Goal: Information Seeking & Learning: Find specific fact

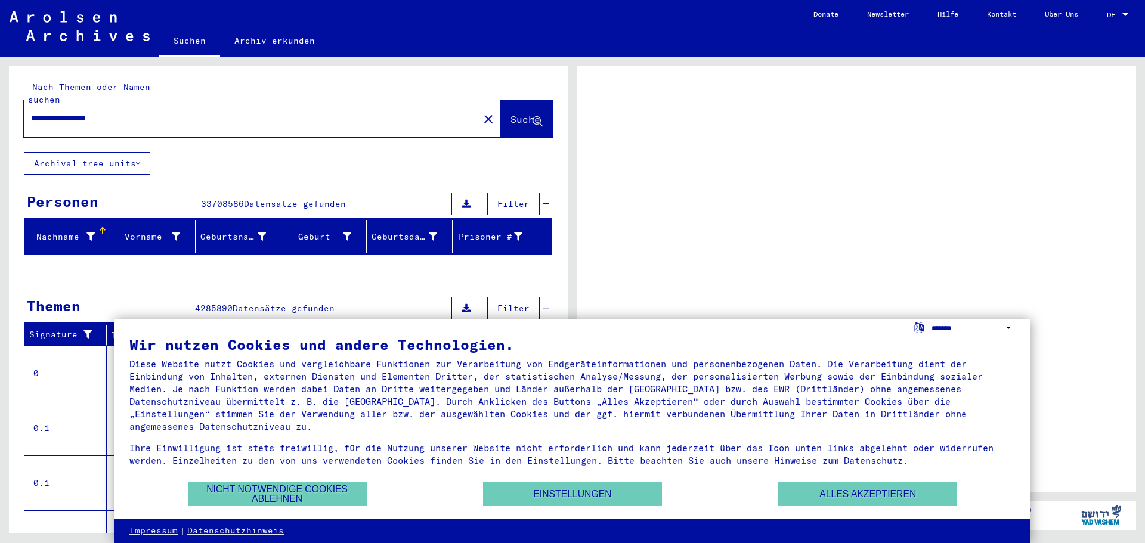
click at [937, 330] on select "**********" at bounding box center [973, 328] width 84 height 17
select select "*****"
click at [931, 320] on select "**********" at bounding box center [973, 328] width 84 height 17
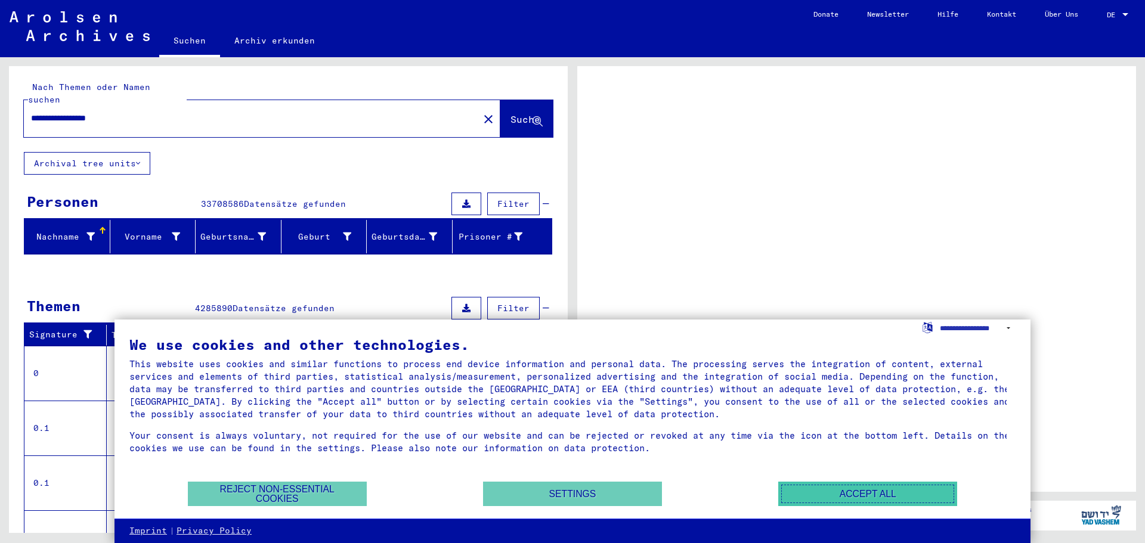
click at [841, 489] on button "Accept all" at bounding box center [867, 494] width 179 height 24
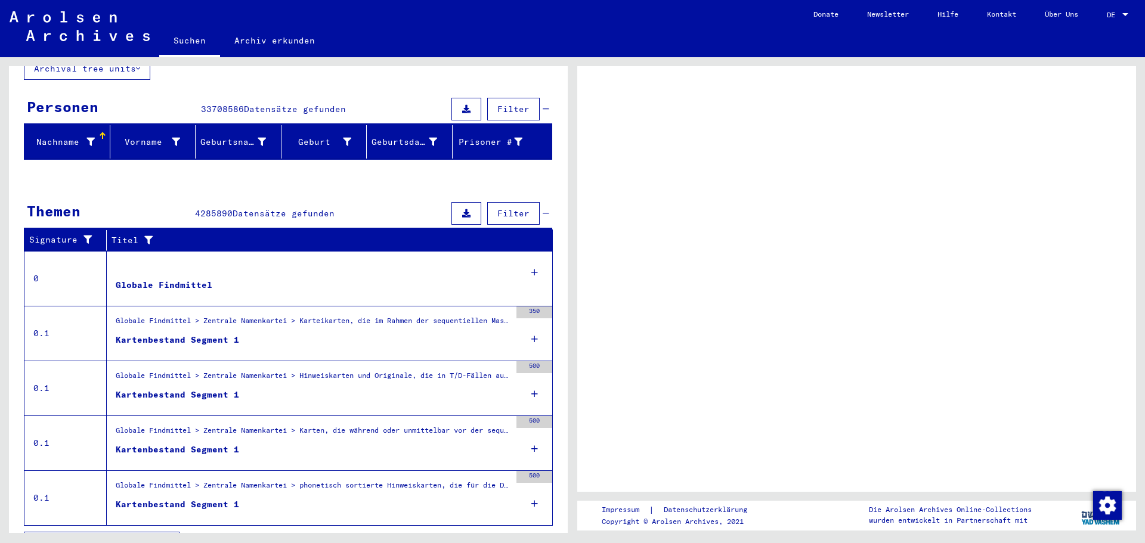
scroll to position [110, 0]
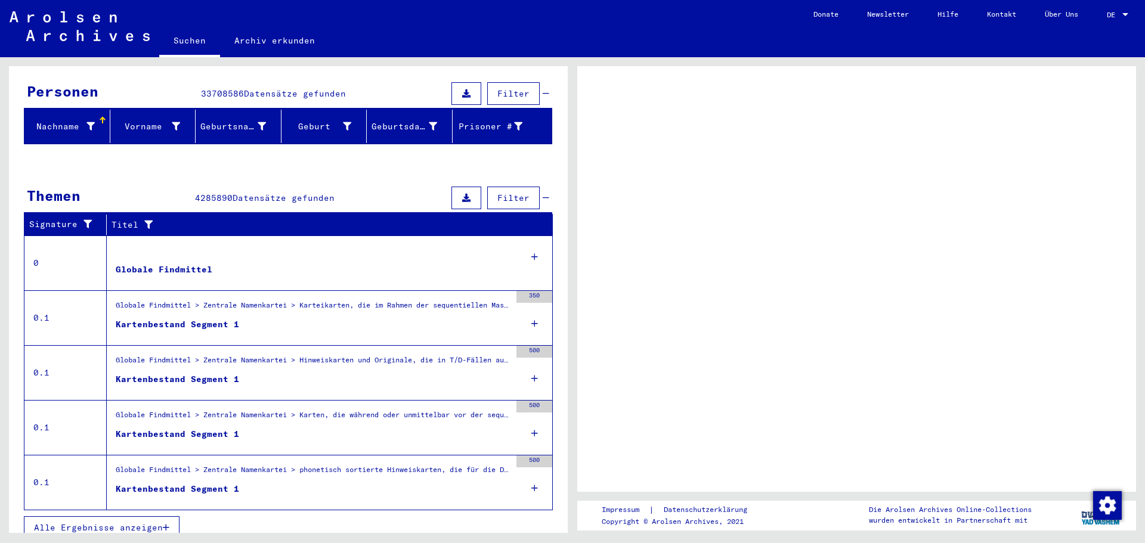
click at [1108, 18] on span "DE" at bounding box center [1112, 15] width 13 height 8
click at [1123, 11] on div at bounding box center [1125, 15] width 11 height 8
click at [1117, 8] on div "DE DE" at bounding box center [1118, 12] width 24 height 20
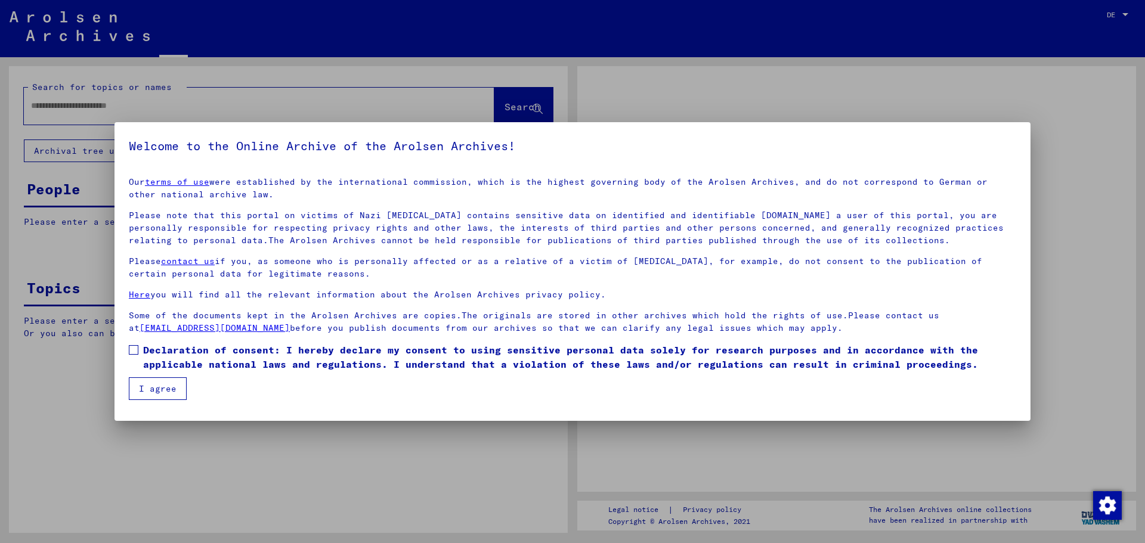
type input "**********"
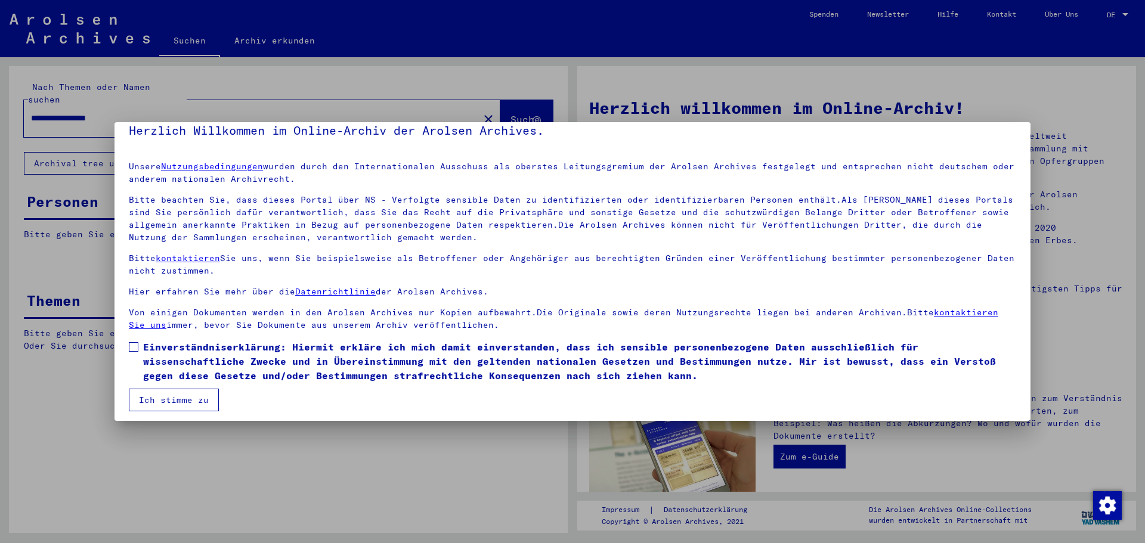
scroll to position [20, 0]
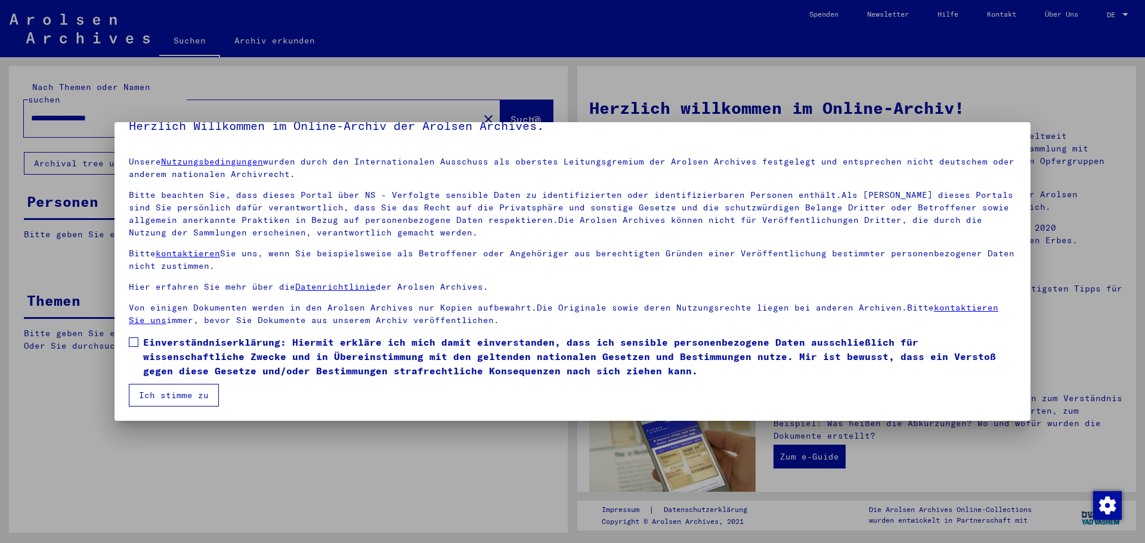
click at [200, 402] on button "Ich stimme zu" at bounding box center [174, 395] width 90 height 23
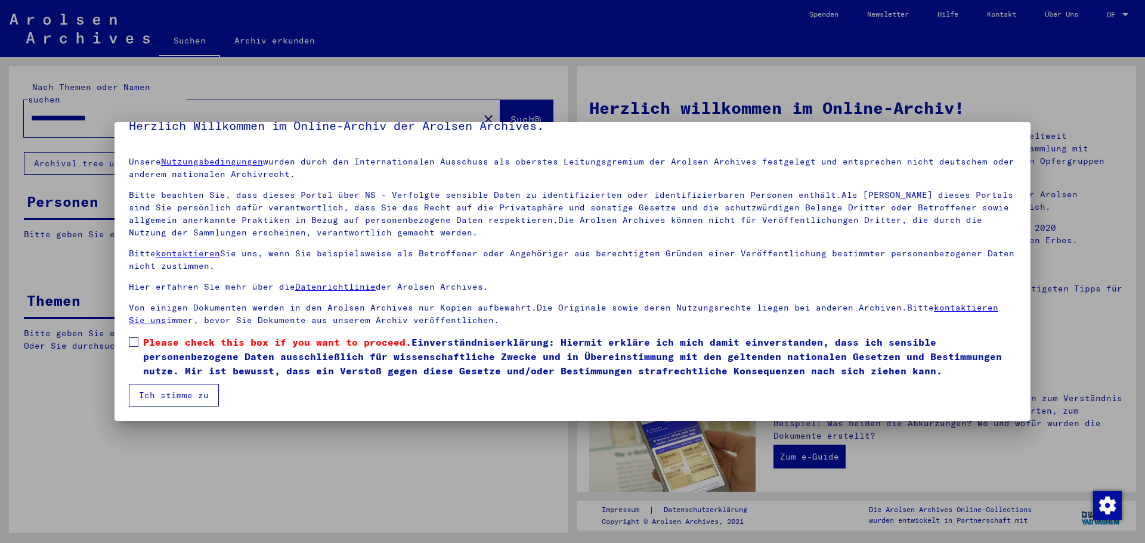
click at [139, 345] on label "Please check this box if you want to proceed. Einverständniserklärung: Hiermit …" at bounding box center [572, 356] width 887 height 43
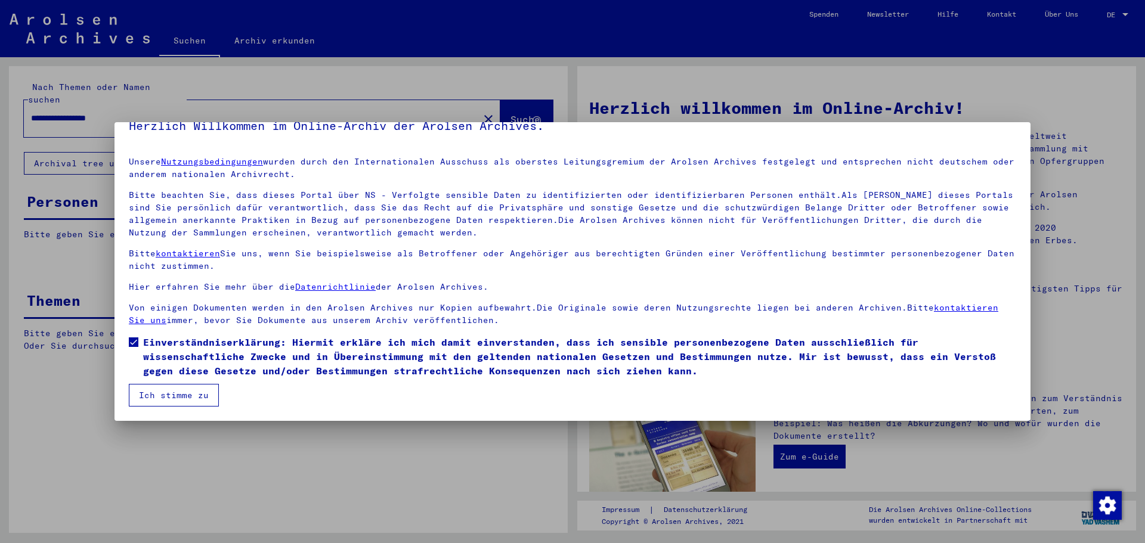
click at [163, 386] on button "Ich stimme zu" at bounding box center [174, 395] width 90 height 23
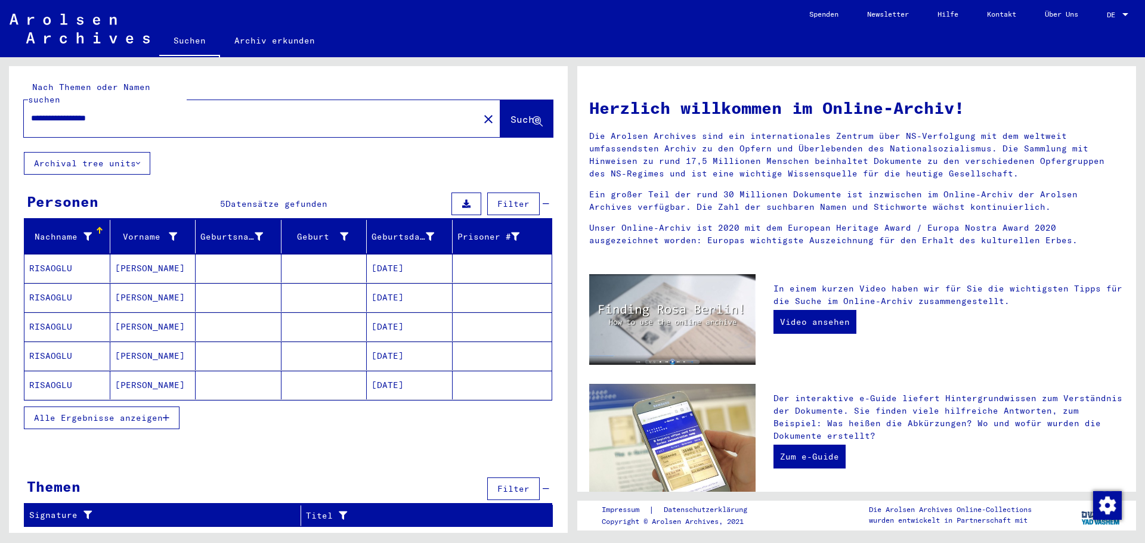
click at [1114, 12] on span "DE" at bounding box center [1112, 15] width 13 height 8
click at [1106, 26] on span "English" at bounding box center [1104, 21] width 48 height 21
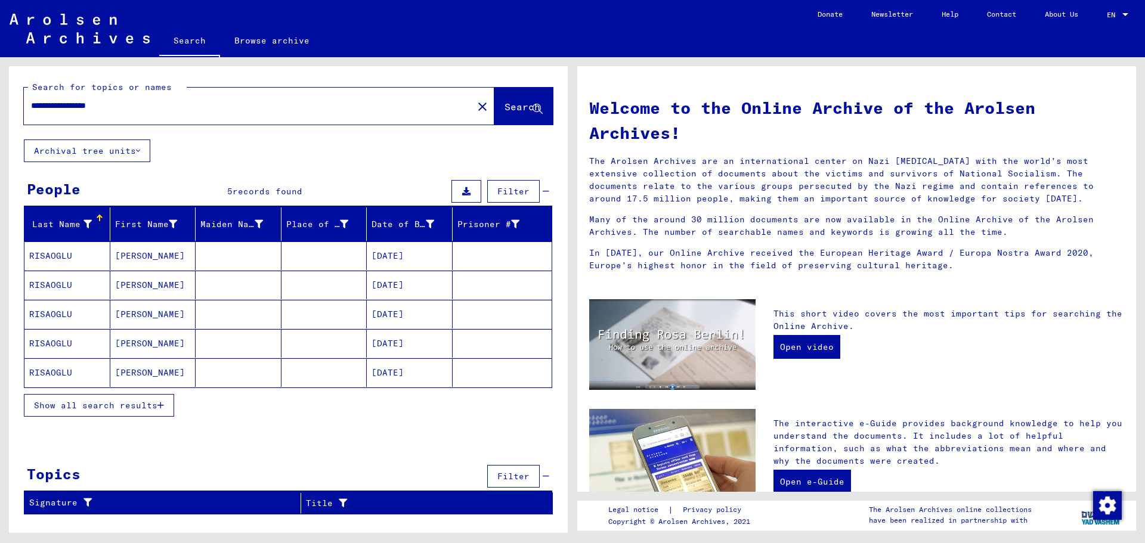
click at [96, 254] on mat-cell "RISAOGLU" at bounding box center [67, 255] width 86 height 29
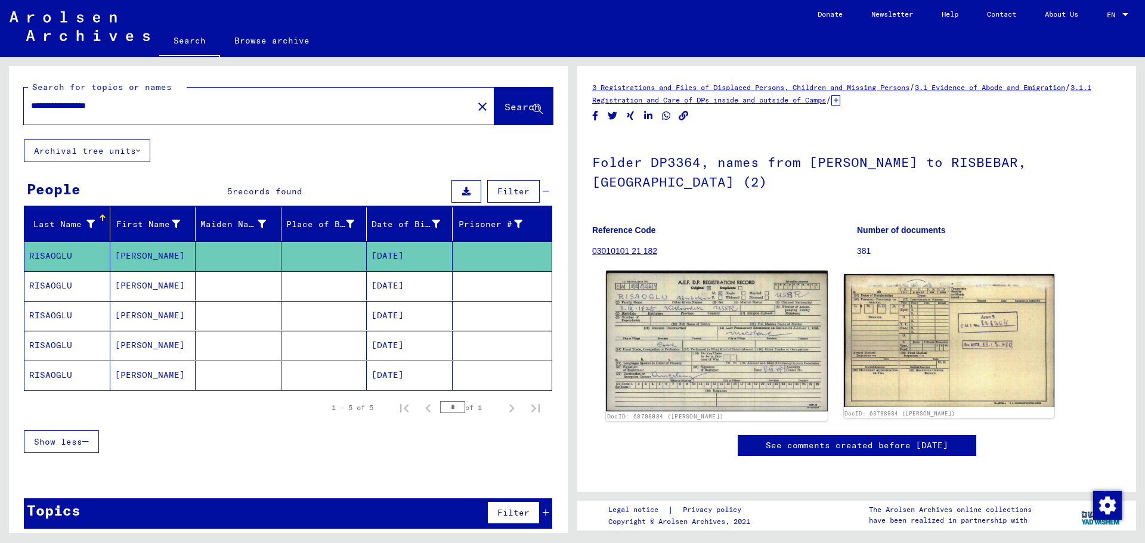
click at [697, 308] on img at bounding box center [716, 341] width 221 height 141
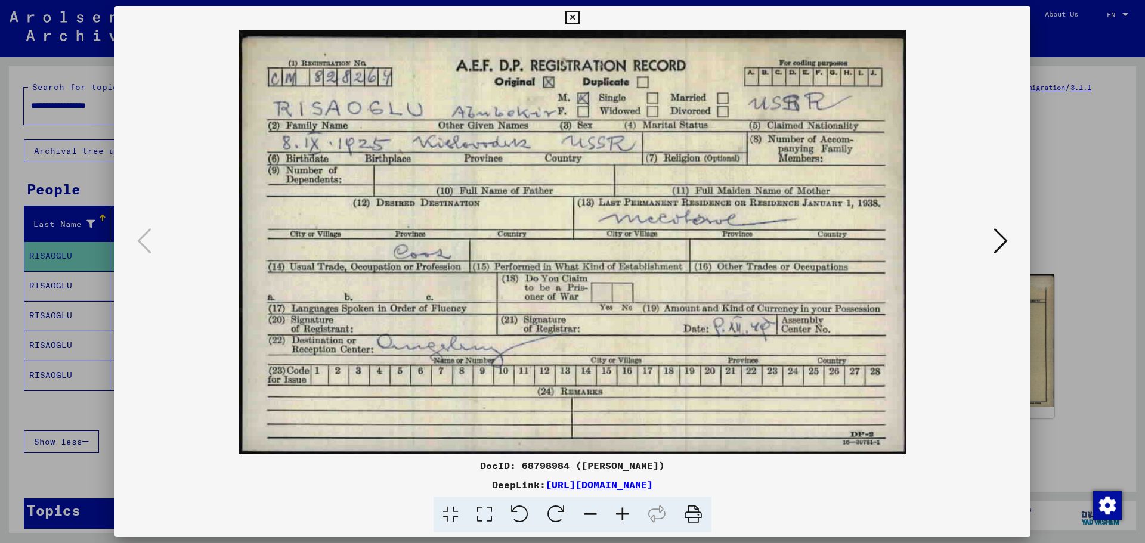
click at [1041, 345] on div at bounding box center [572, 271] width 1145 height 543
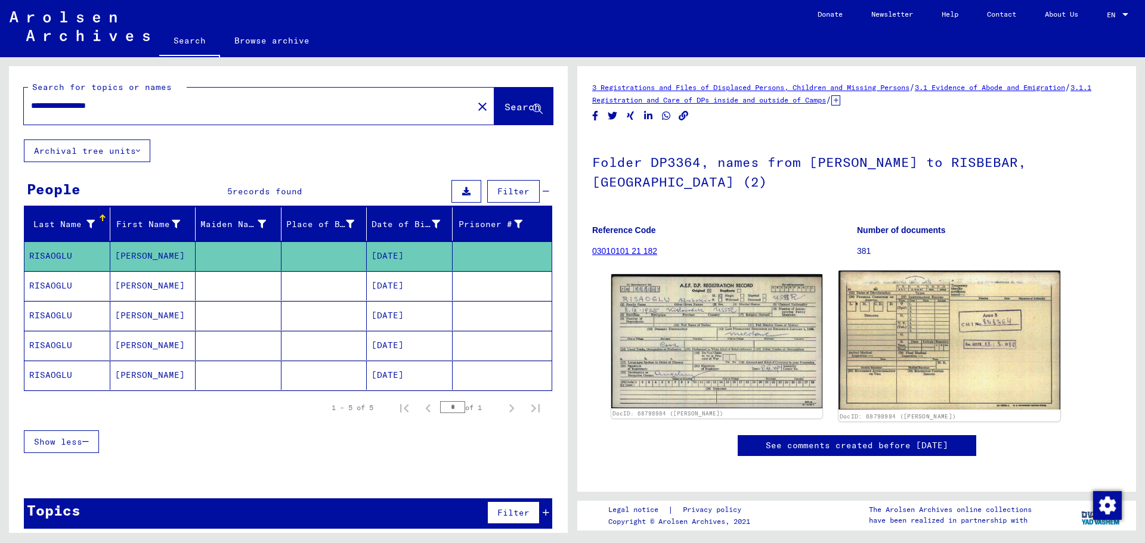
click at [984, 338] on img at bounding box center [948, 340] width 221 height 139
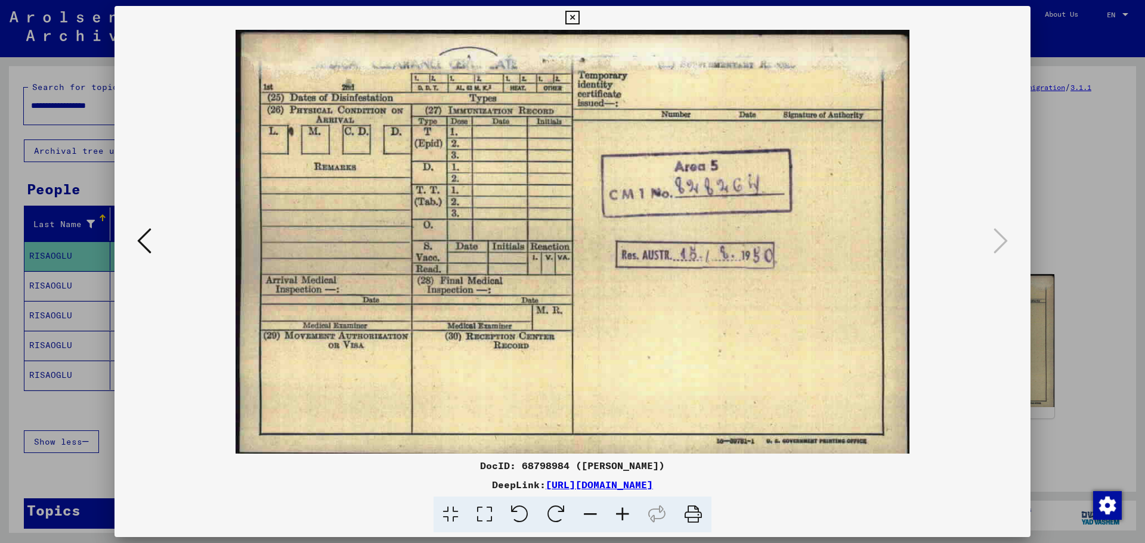
click at [1062, 176] on div at bounding box center [572, 271] width 1145 height 543
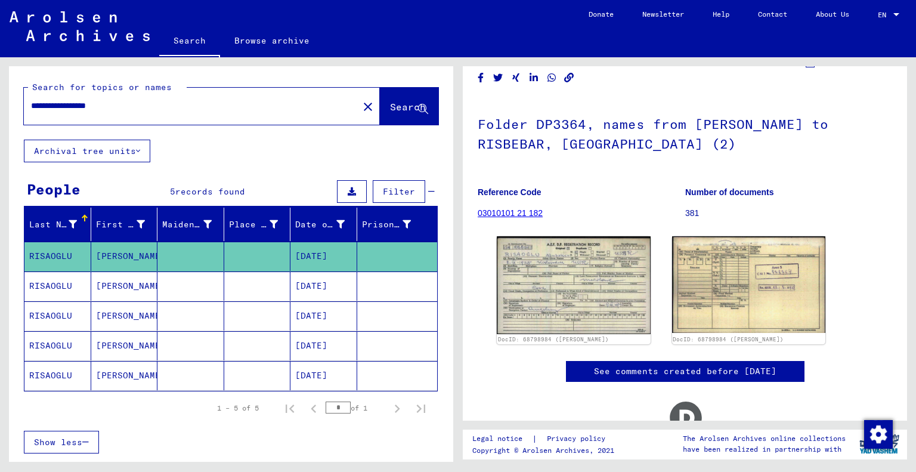
scroll to position [60, 0]
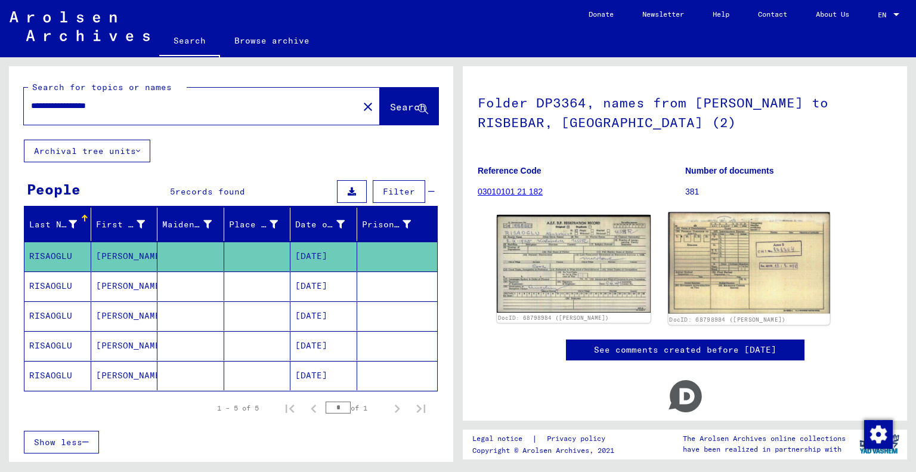
click at [691, 269] on img at bounding box center [748, 262] width 161 height 101
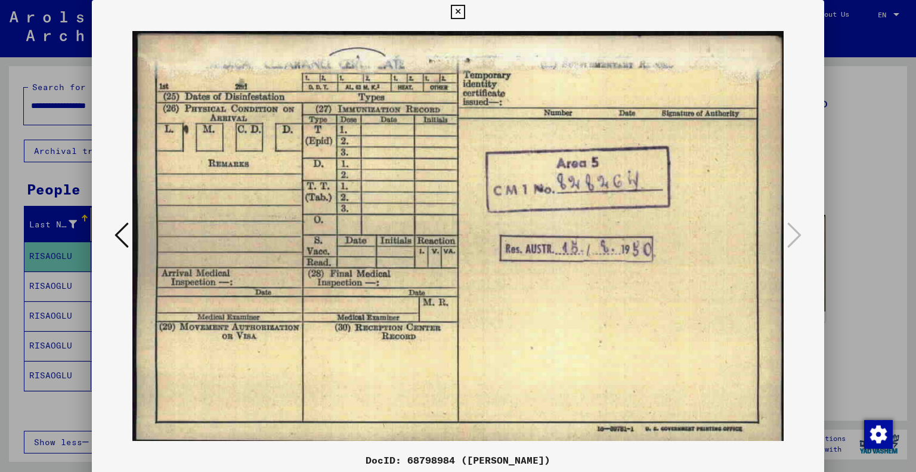
click at [837, 125] on div at bounding box center [458, 236] width 916 height 472
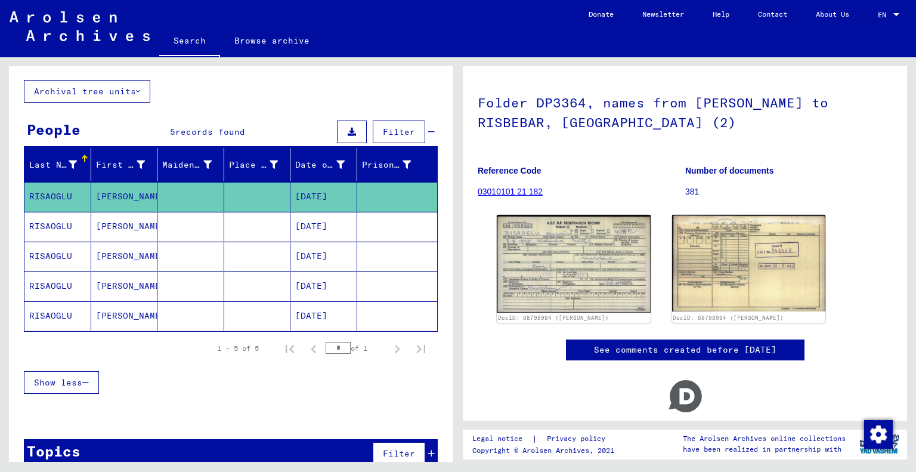
click at [173, 218] on mat-cell at bounding box center [190, 226] width 67 height 29
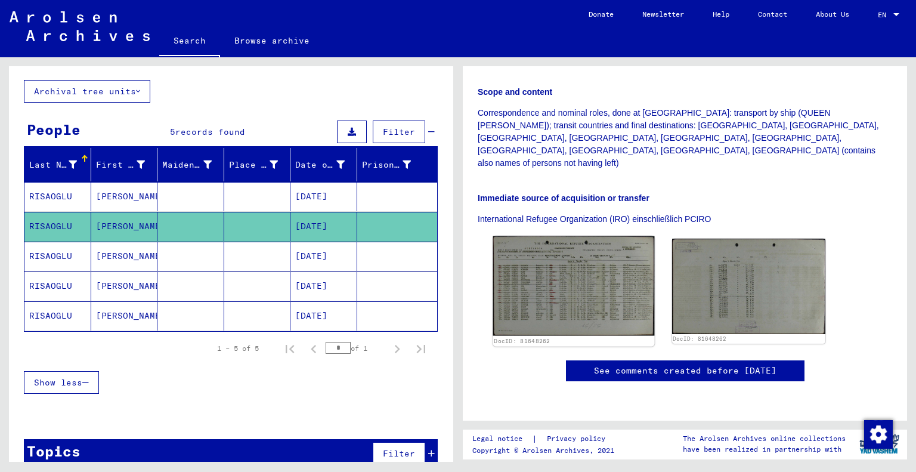
scroll to position [238, 0]
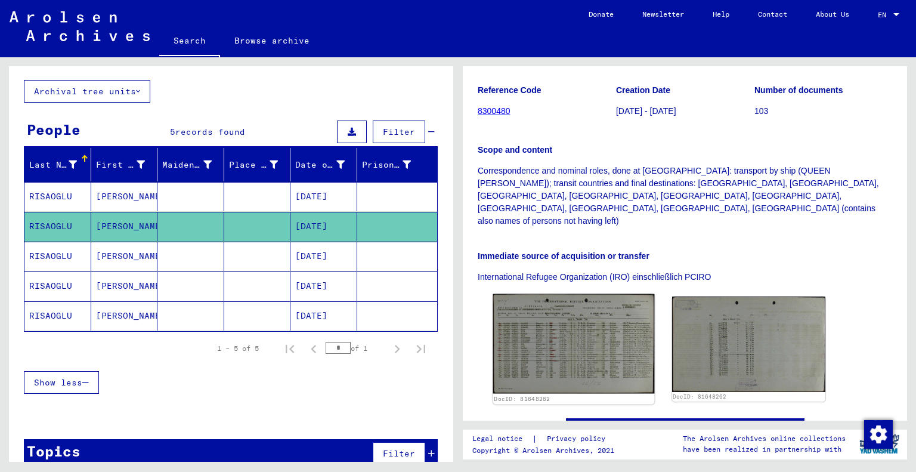
click at [542, 307] on img at bounding box center [573, 344] width 161 height 100
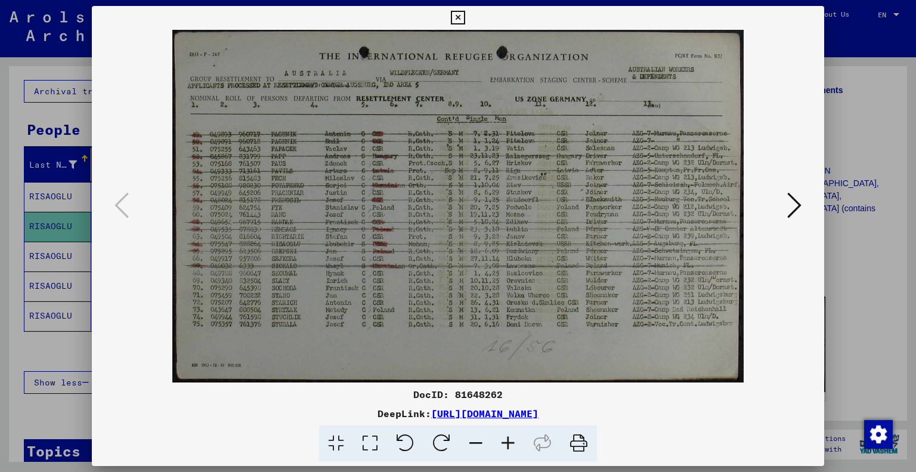
click at [841, 243] on div at bounding box center [458, 236] width 916 height 472
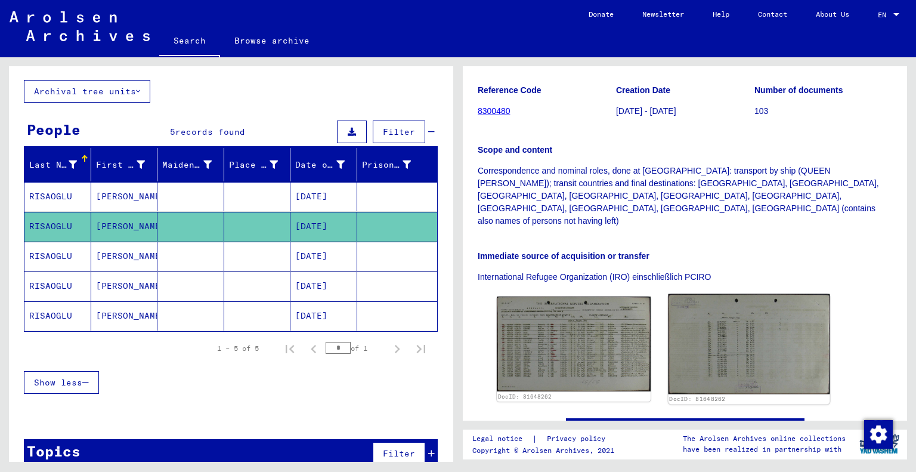
click at [750, 294] on img at bounding box center [748, 344] width 161 height 100
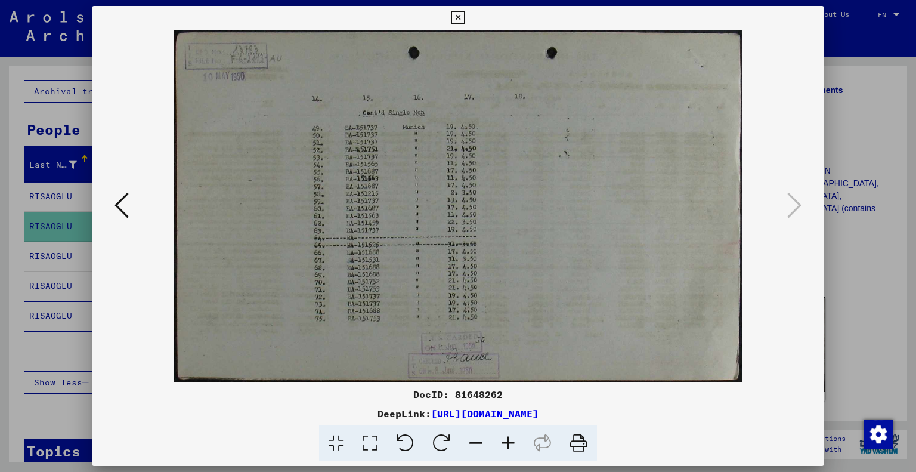
click at [848, 326] on div at bounding box center [458, 236] width 916 height 472
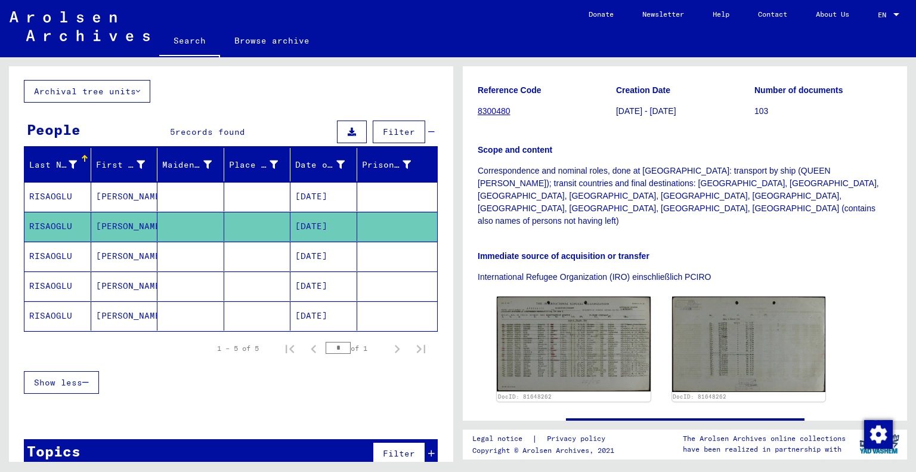
click at [249, 258] on mat-cell at bounding box center [257, 255] width 67 height 29
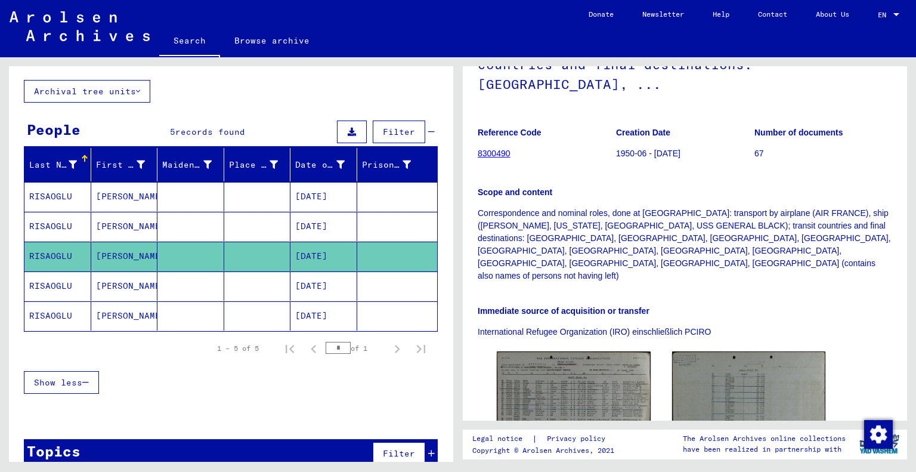
scroll to position [238, 0]
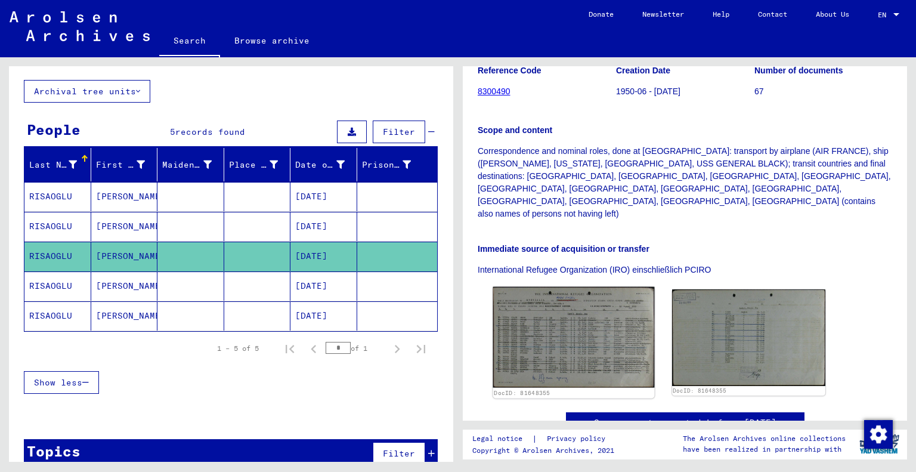
click at [577, 287] on img at bounding box center [573, 337] width 161 height 101
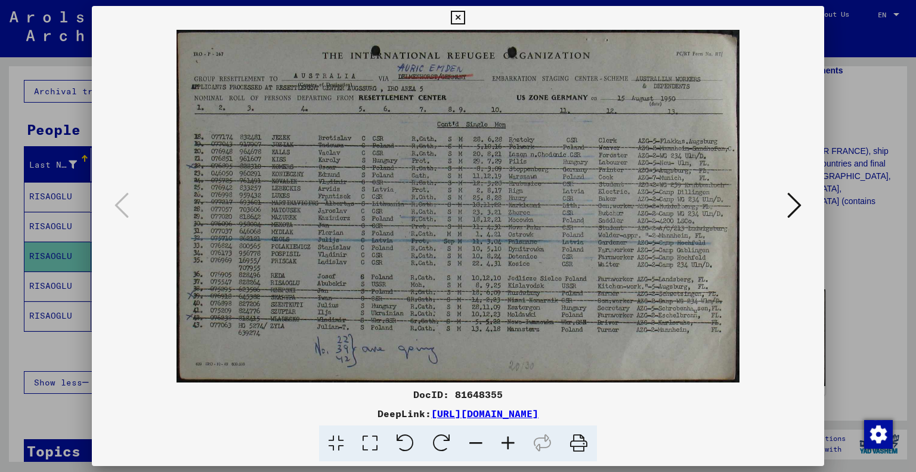
drag, startPoint x: 844, startPoint y: 272, endPoint x: 835, endPoint y: 259, distance: 15.9
click at [844, 272] on div at bounding box center [458, 236] width 916 height 472
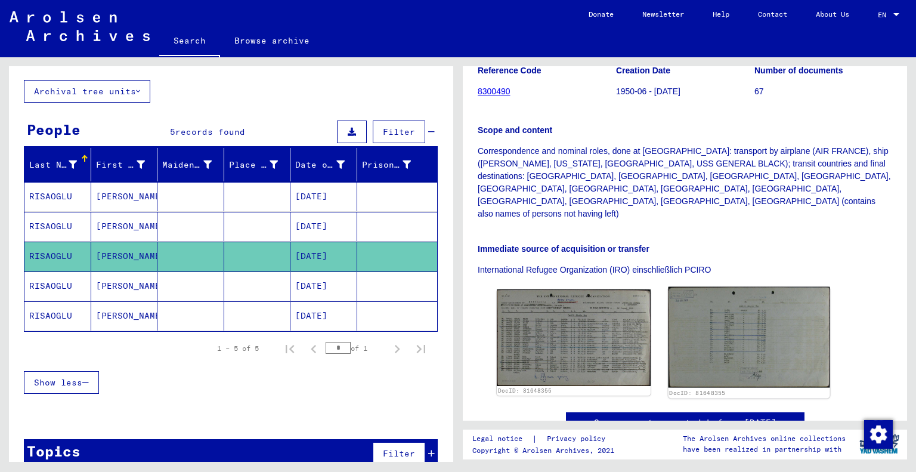
click at [708, 287] on img at bounding box center [748, 337] width 161 height 101
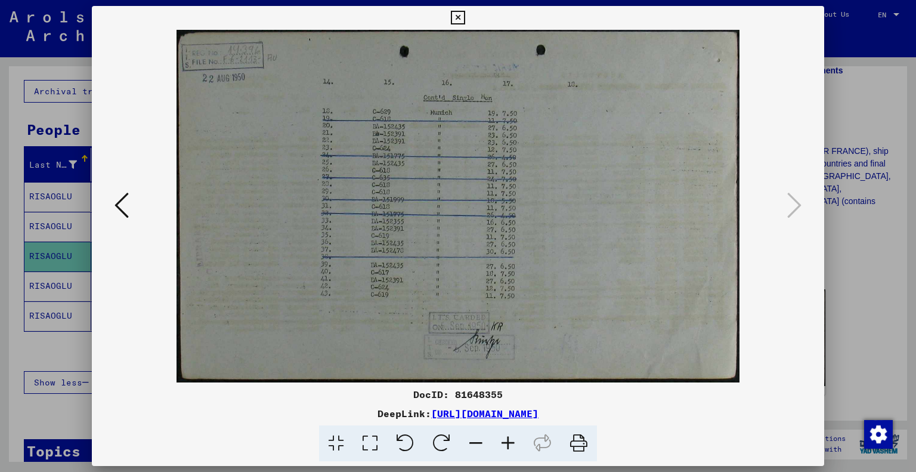
click at [826, 314] on div at bounding box center [458, 236] width 916 height 472
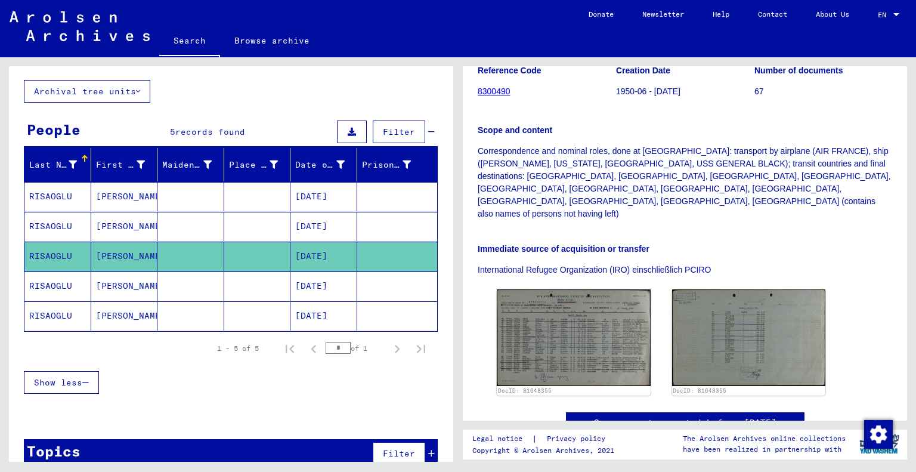
click at [251, 278] on mat-cell at bounding box center [257, 285] width 67 height 29
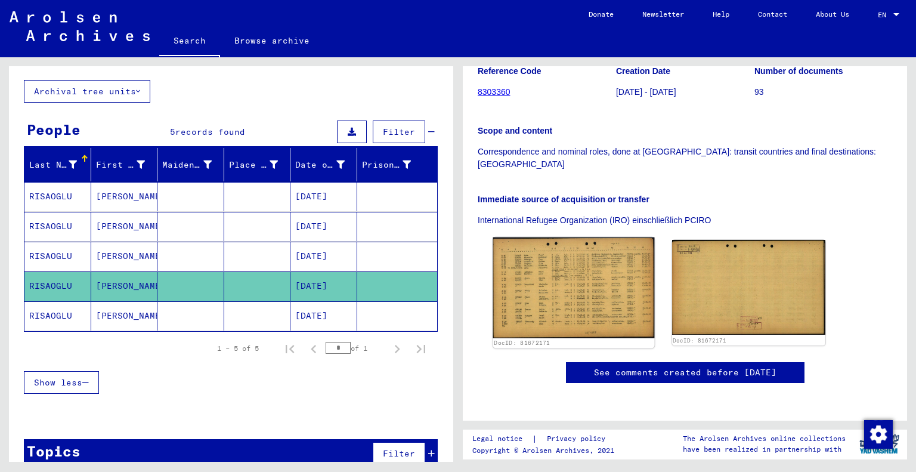
click at [550, 283] on img at bounding box center [573, 287] width 161 height 101
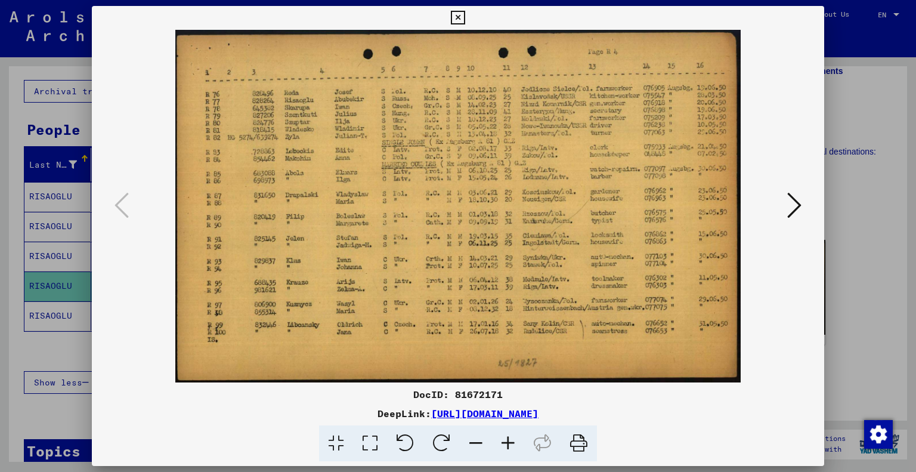
drag, startPoint x: 847, startPoint y: 272, endPoint x: 828, endPoint y: 268, distance: 18.9
click at [847, 272] on div at bounding box center [458, 236] width 916 height 472
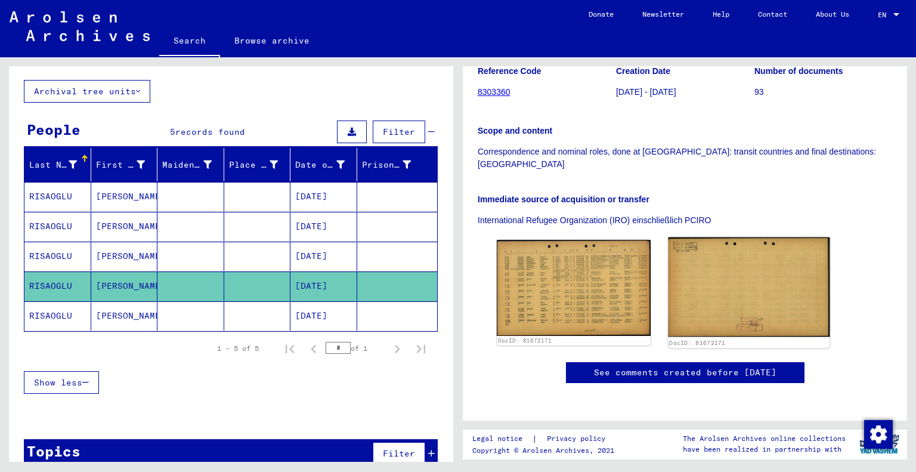
click at [760, 275] on img at bounding box center [748, 287] width 161 height 100
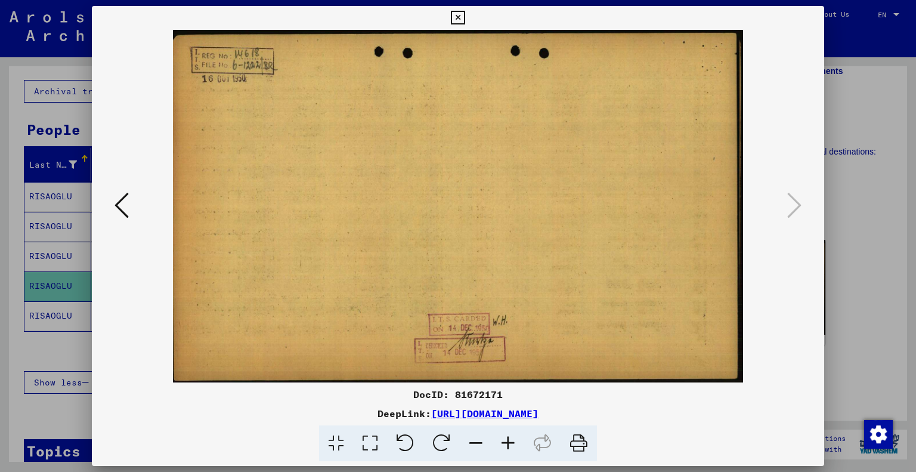
drag, startPoint x: 849, startPoint y: 308, endPoint x: 839, endPoint y: 308, distance: 10.1
click at [849, 308] on div at bounding box center [458, 236] width 916 height 472
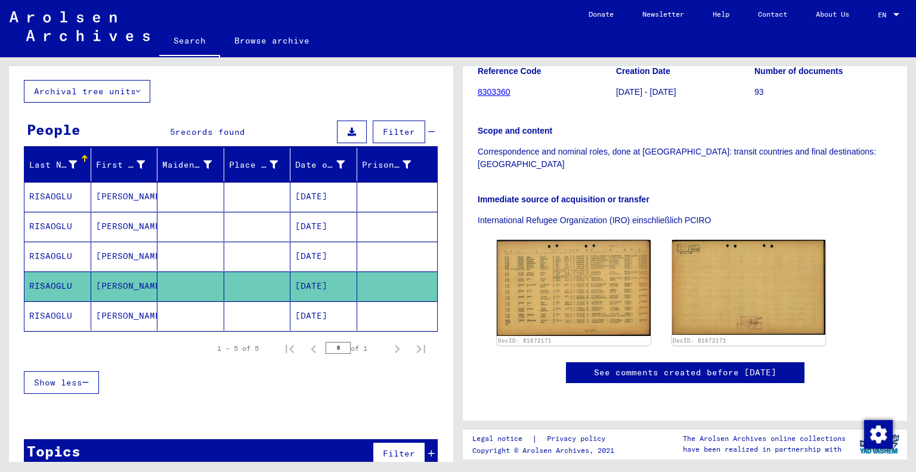
click at [200, 318] on mat-cell at bounding box center [190, 315] width 67 height 29
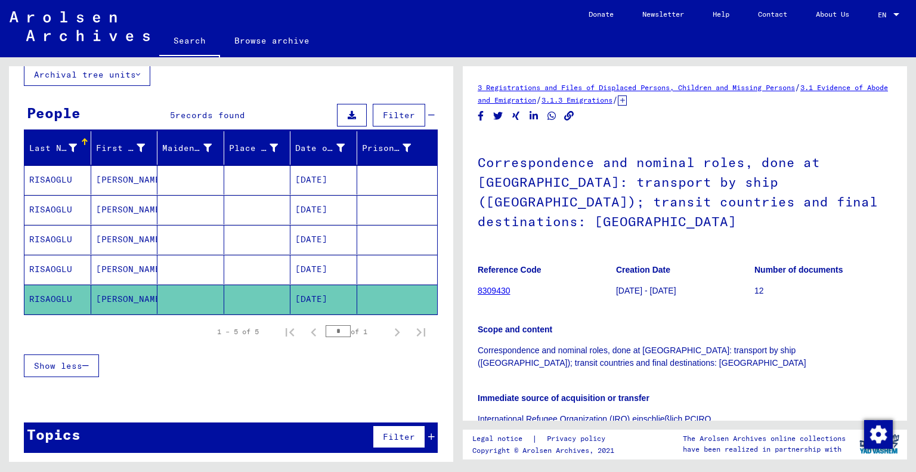
scroll to position [179, 0]
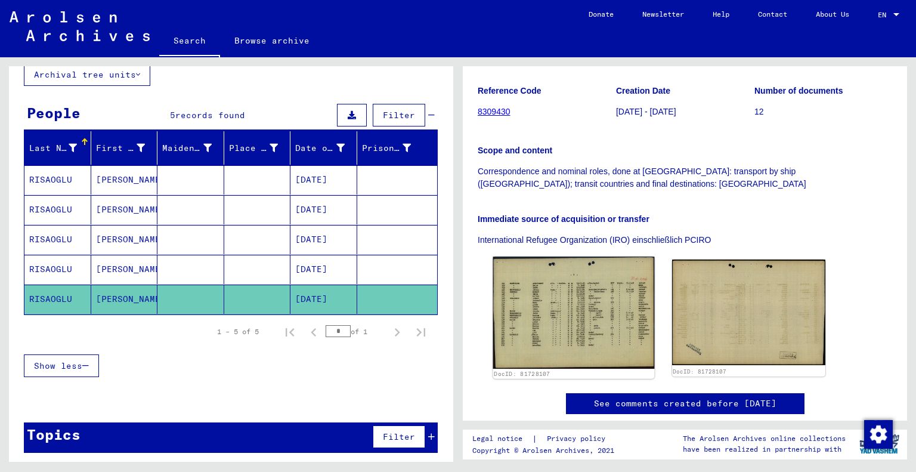
click at [565, 289] on img at bounding box center [573, 312] width 161 height 112
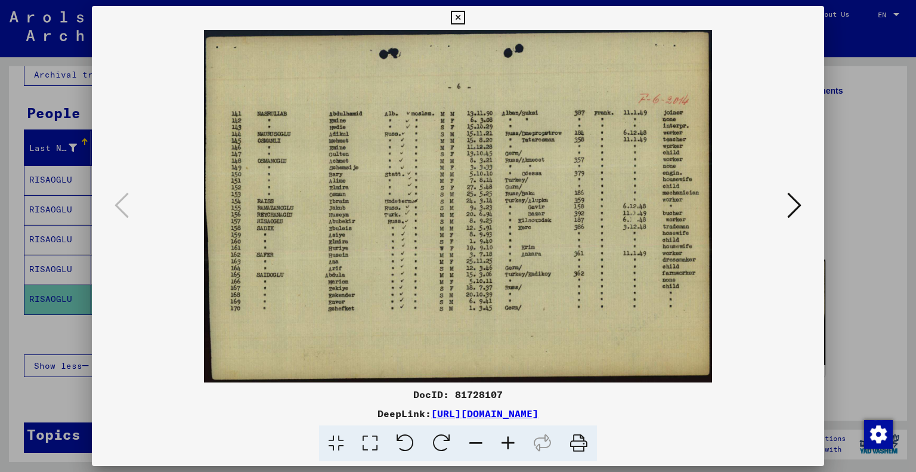
drag, startPoint x: 859, startPoint y: 302, endPoint x: 758, endPoint y: 301, distance: 100.8
click at [859, 302] on div at bounding box center [458, 236] width 916 height 472
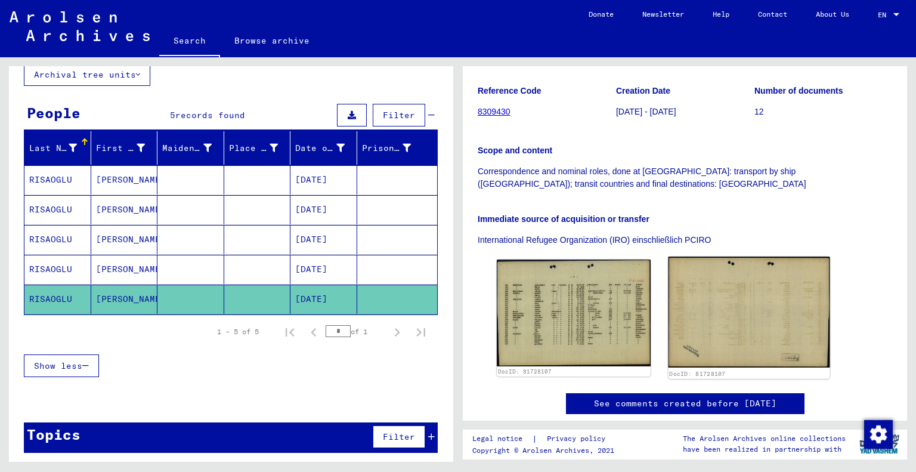
click at [730, 294] on img at bounding box center [748, 311] width 161 height 110
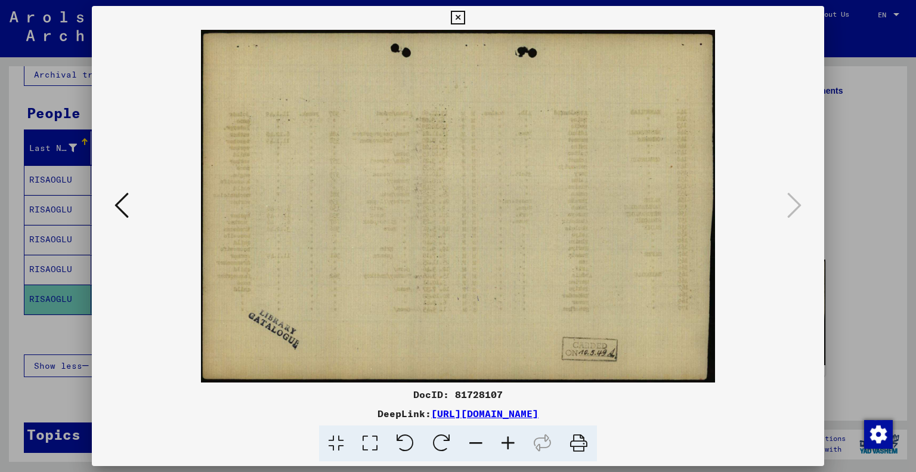
drag, startPoint x: 874, startPoint y: 212, endPoint x: 846, endPoint y: 218, distance: 28.5
click at [874, 212] on div at bounding box center [458, 236] width 916 height 472
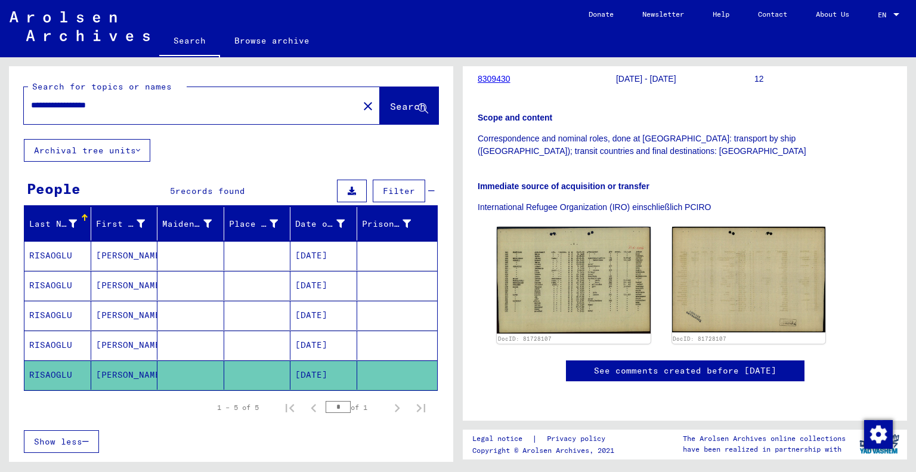
scroll to position [0, 0]
